Goal: Find contact information: Find contact information

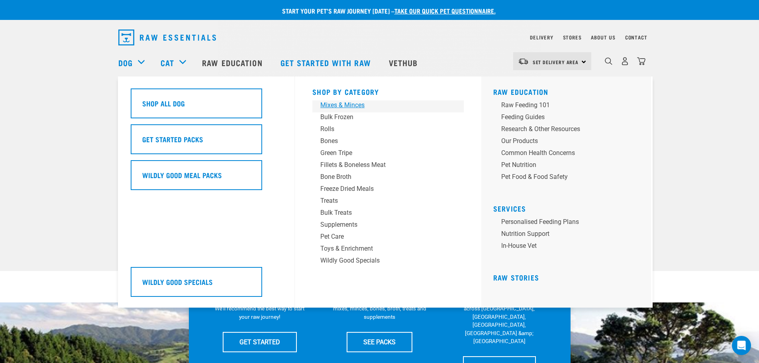
click at [357, 104] on div "Mixes & Minces" at bounding box center [382, 105] width 124 height 10
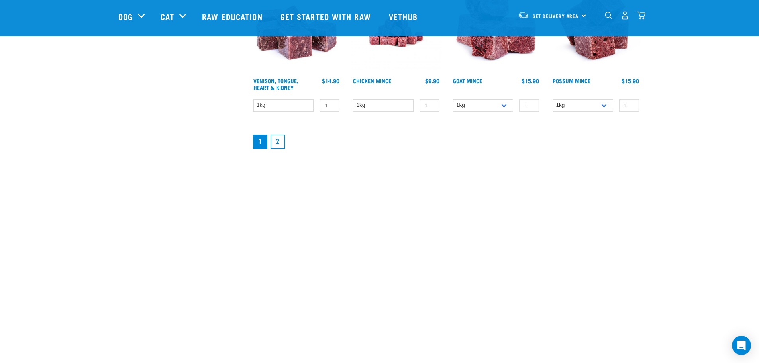
scroll to position [1076, 0]
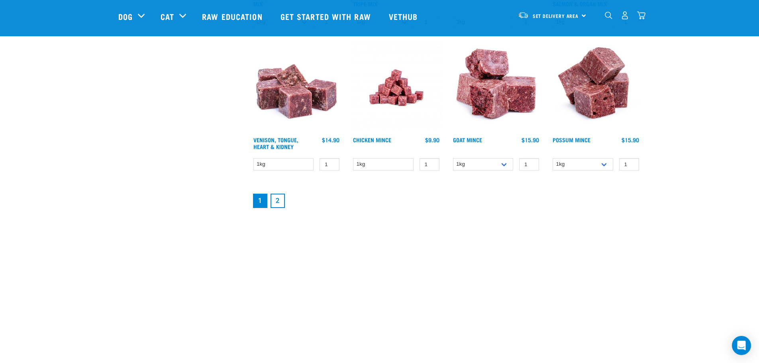
click at [276, 204] on link "2" at bounding box center [278, 201] width 14 height 14
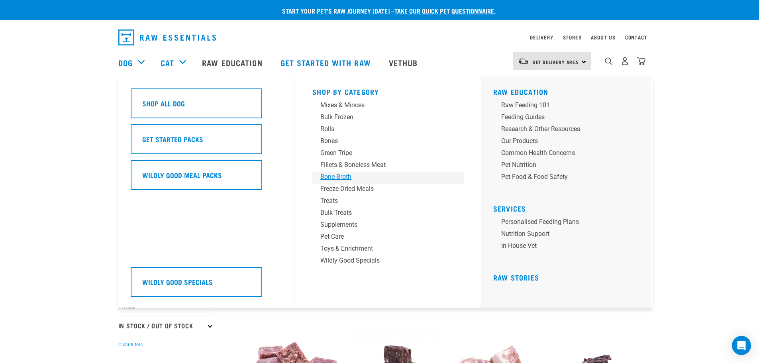
click at [336, 176] on div "Bone Broth" at bounding box center [382, 177] width 124 height 10
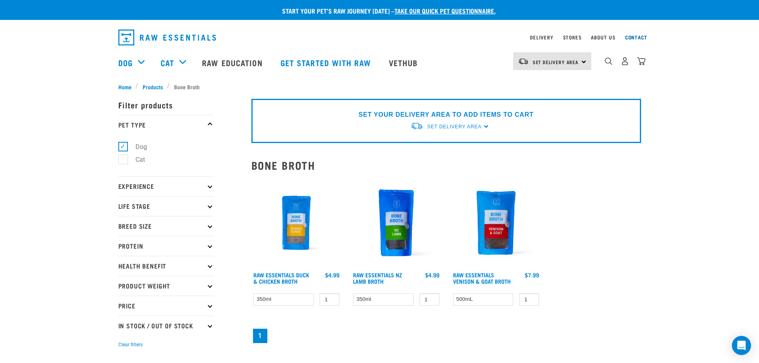
drag, startPoint x: 629, startPoint y: 37, endPoint x: 654, endPoint y: 46, distance: 26.4
click at [629, 37] on link "Contact" at bounding box center [636, 37] width 22 height 3
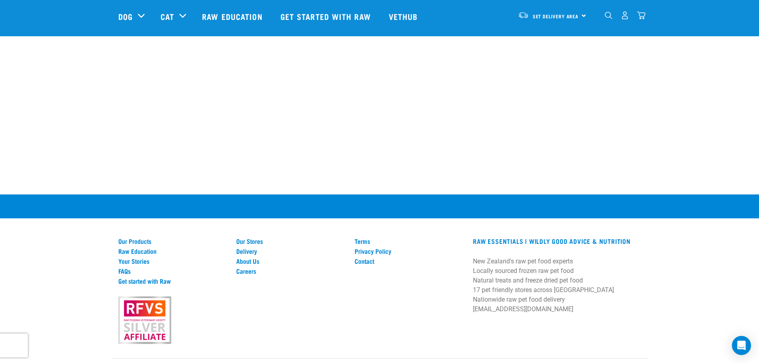
scroll to position [509, 0]
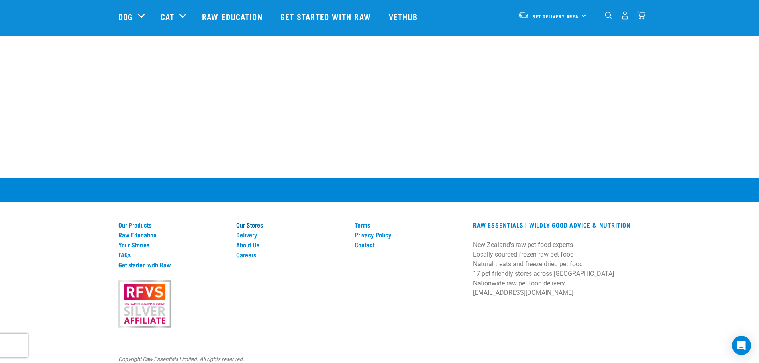
click at [255, 221] on link "Our Stores" at bounding box center [290, 224] width 109 height 7
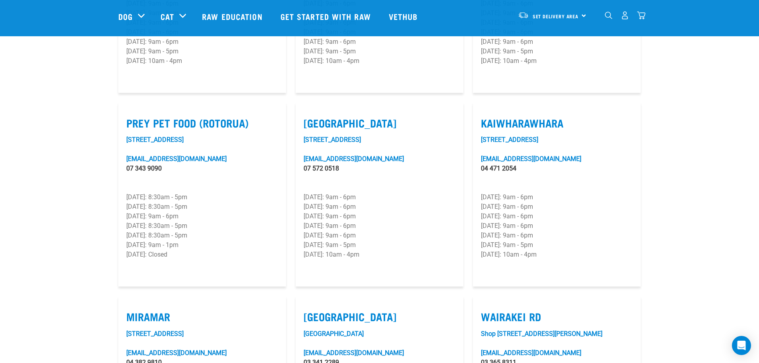
scroll to position [957, 0]
